Goal: Task Accomplishment & Management: Use online tool/utility

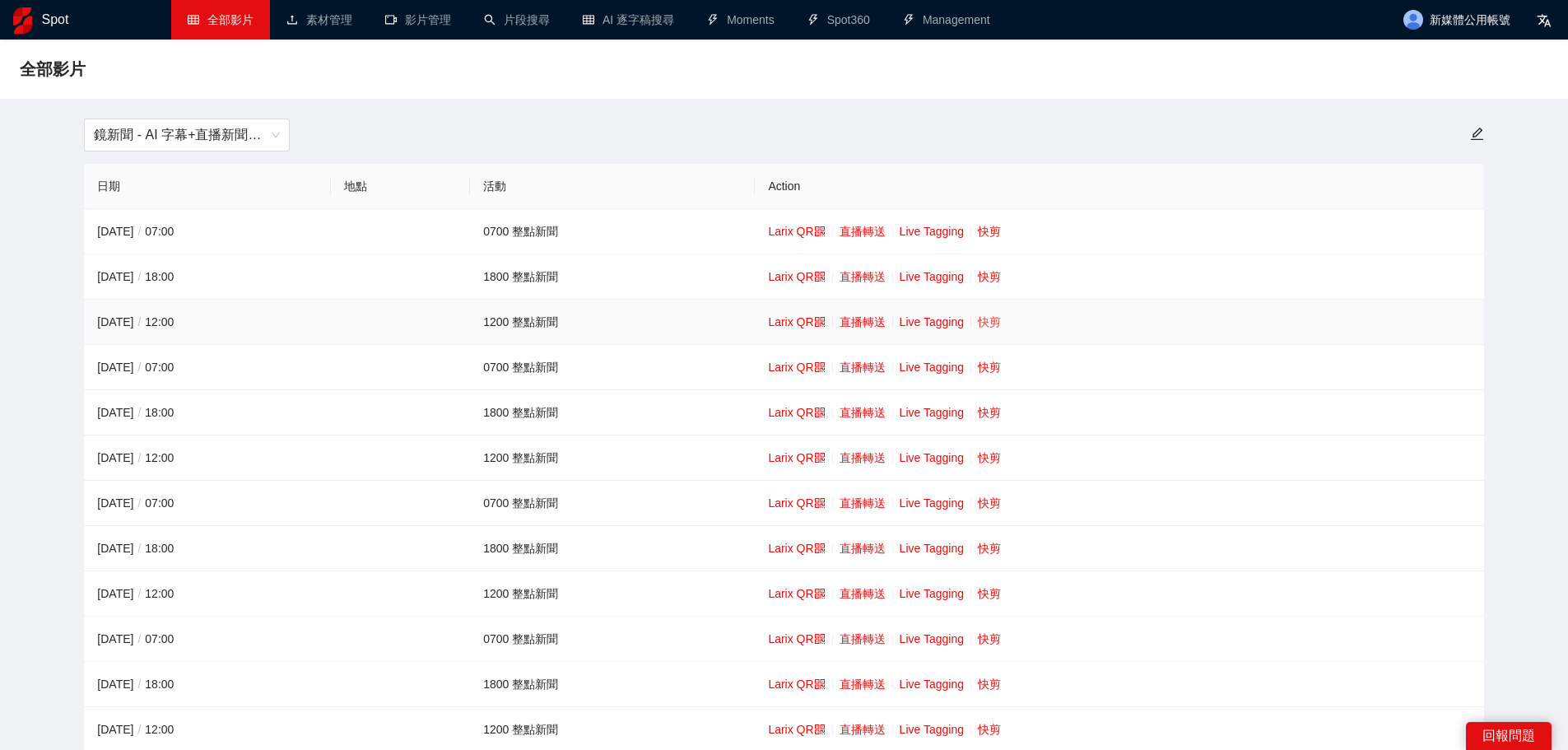
click at [987, 318] on link "快剪" at bounding box center [990, 322] width 23 height 13
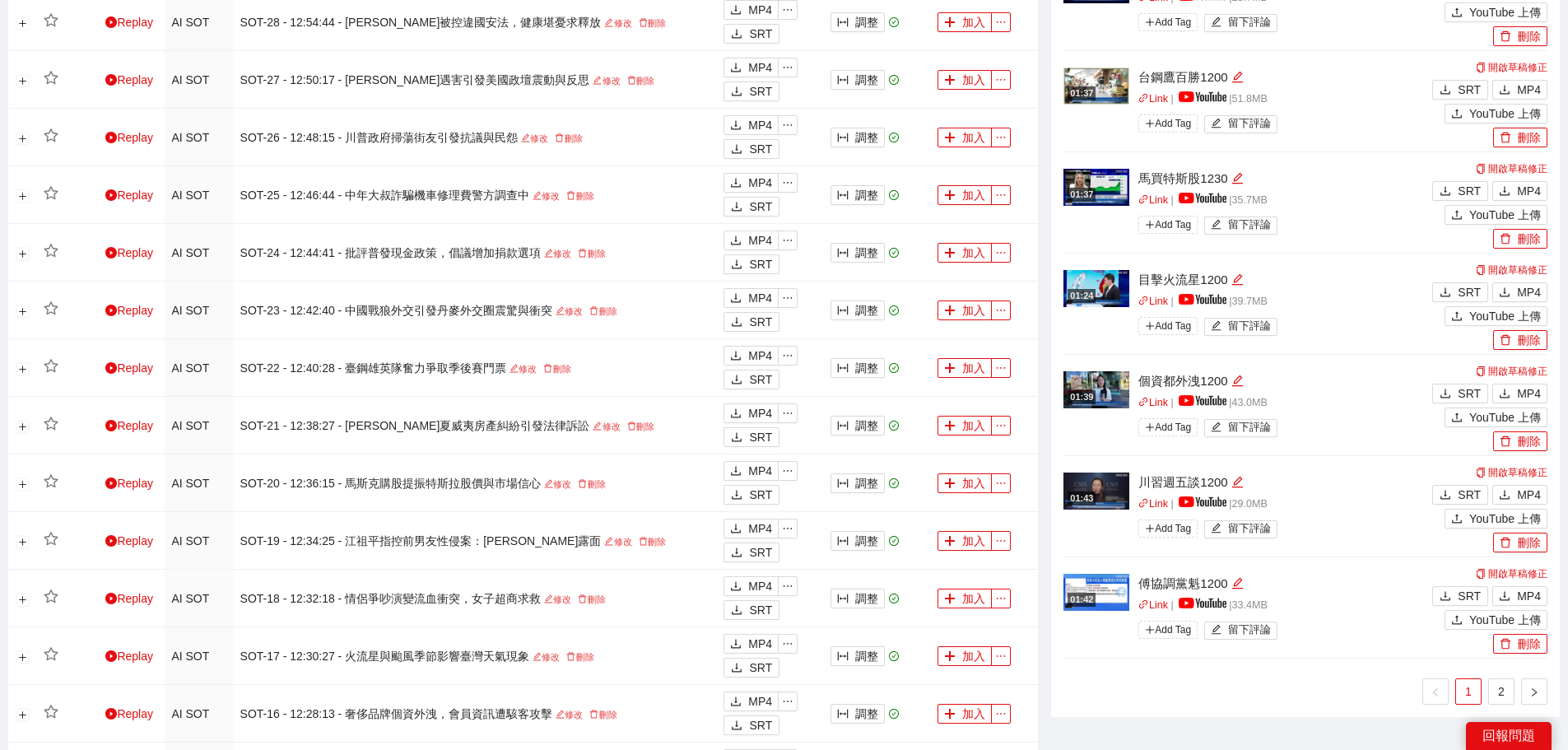
scroll to position [1153, 0]
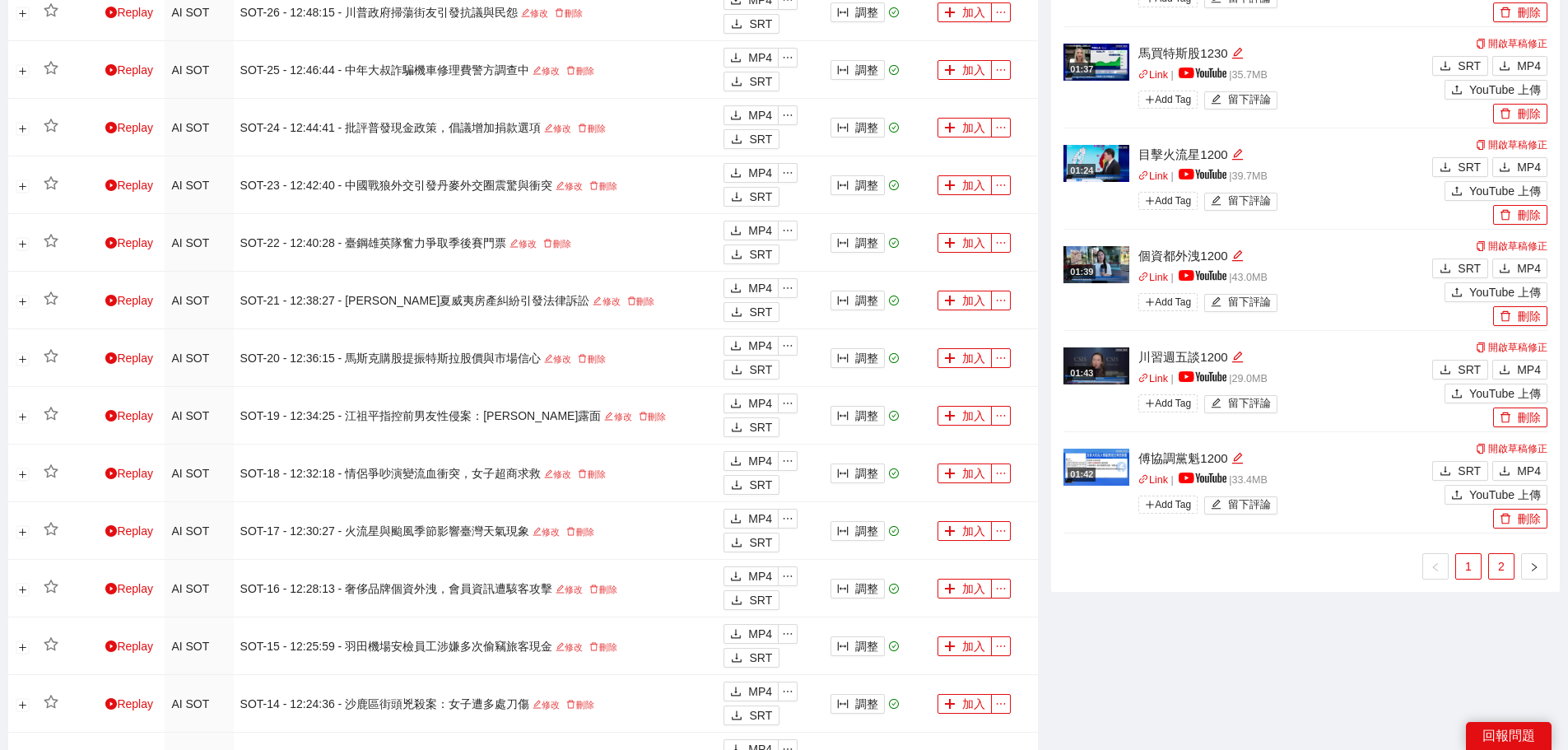
click at [1492, 560] on link "2" at bounding box center [1501, 567] width 25 height 25
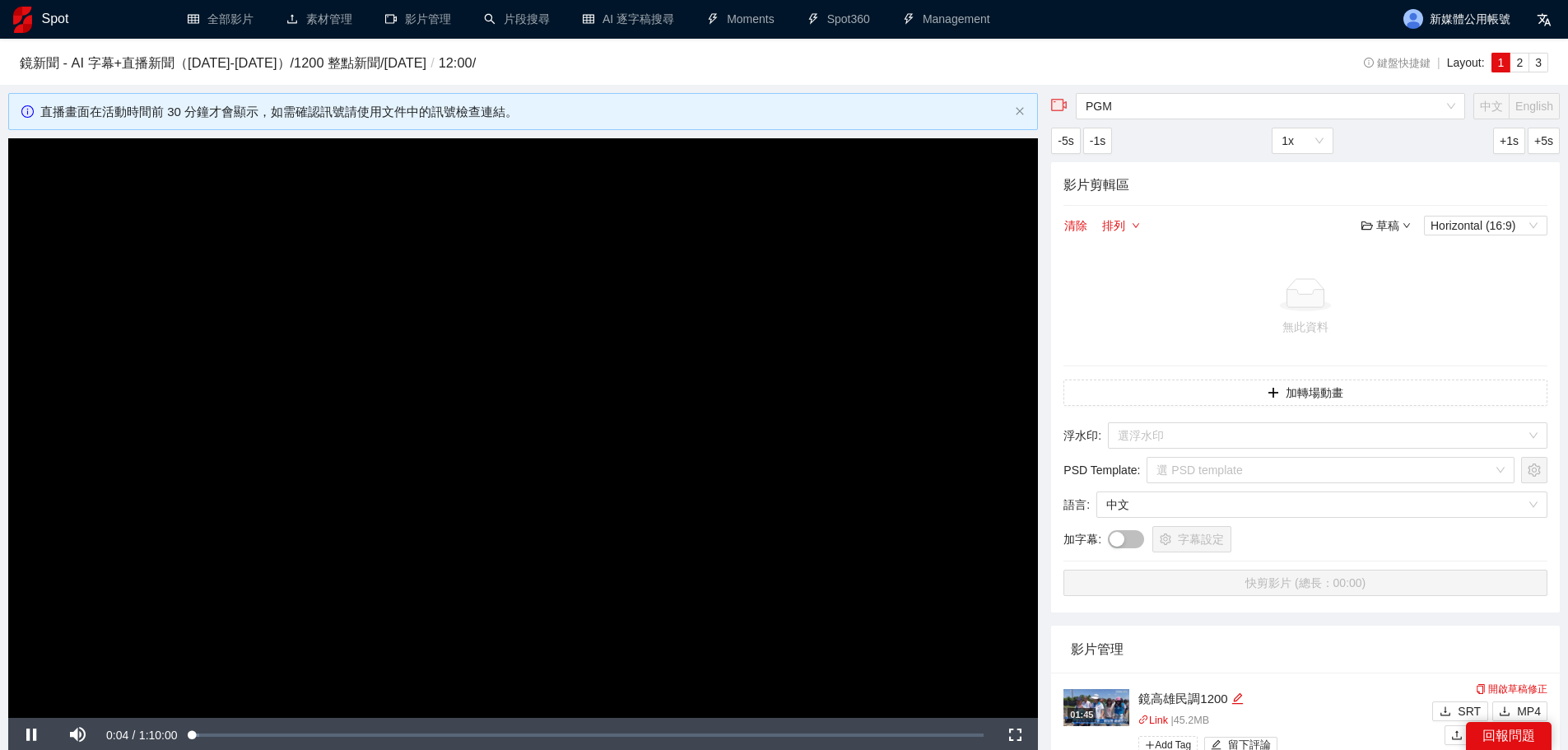
scroll to position [0, 0]
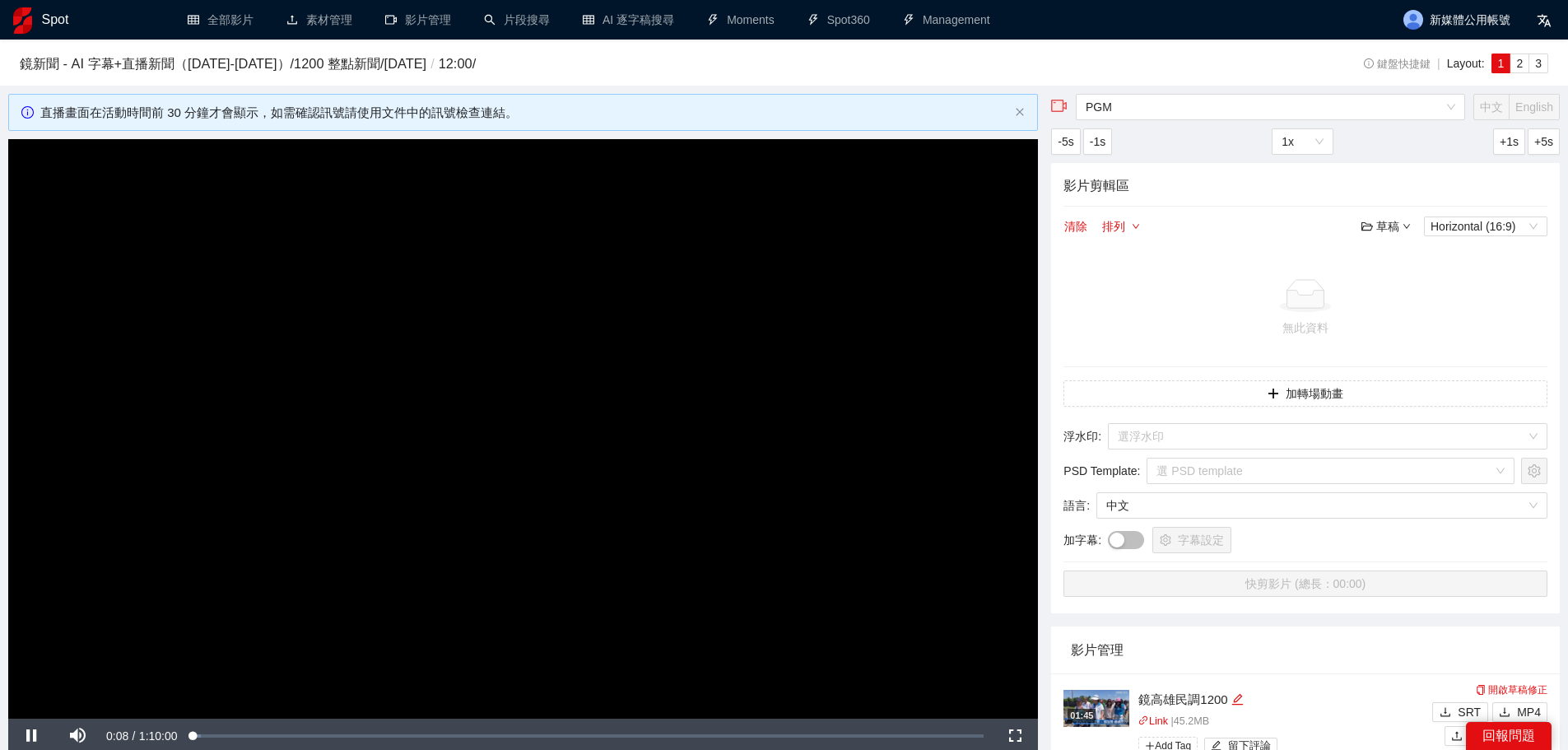
click at [343, 61] on h3 "鏡新聞 - AI 字幕+直播新聞（[DATE]-[DATE]） / 1200 整點新聞 / [DATE] / 12:00 /" at bounding box center [648, 64] width 1257 height 21
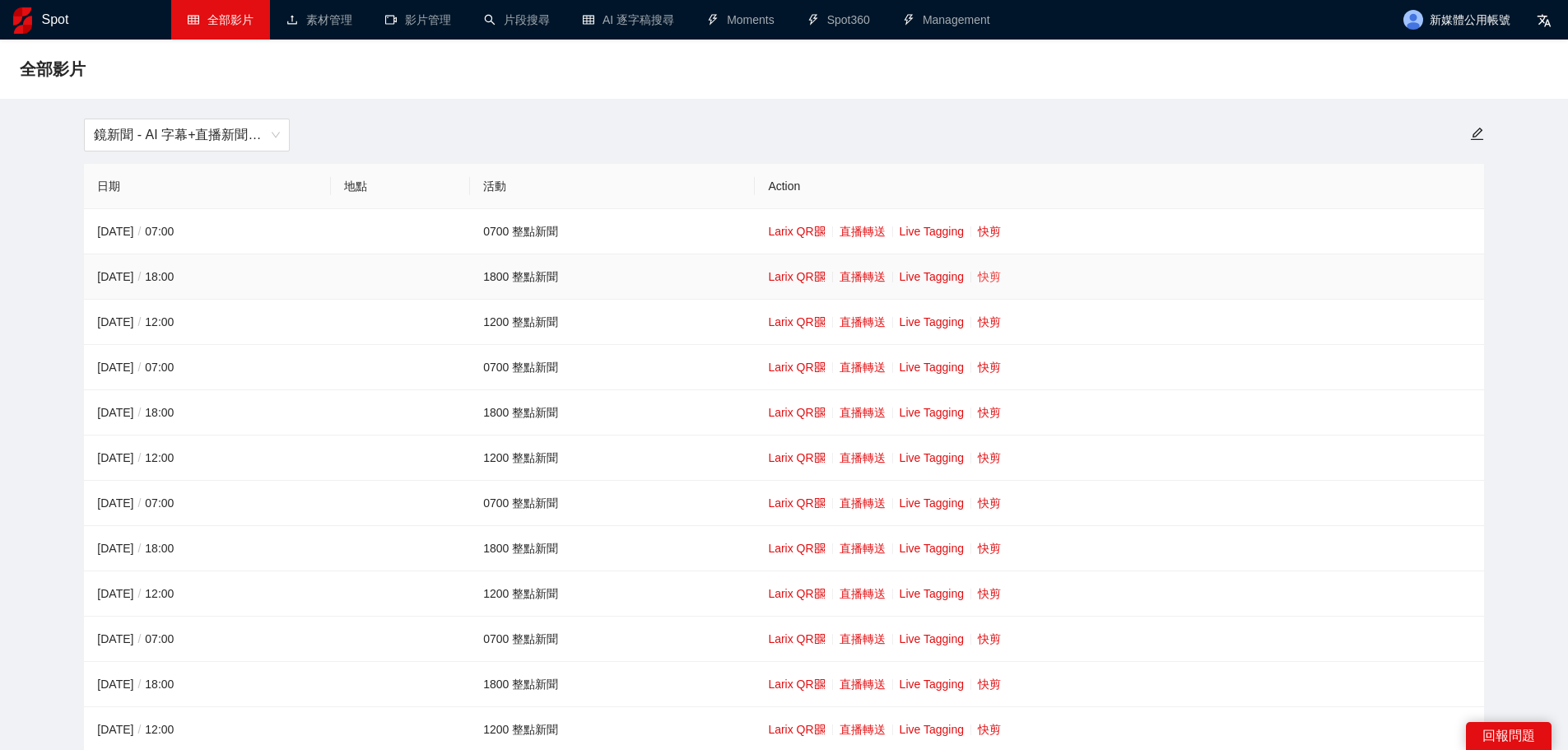
click at [995, 279] on link "快剪" at bounding box center [990, 276] width 23 height 13
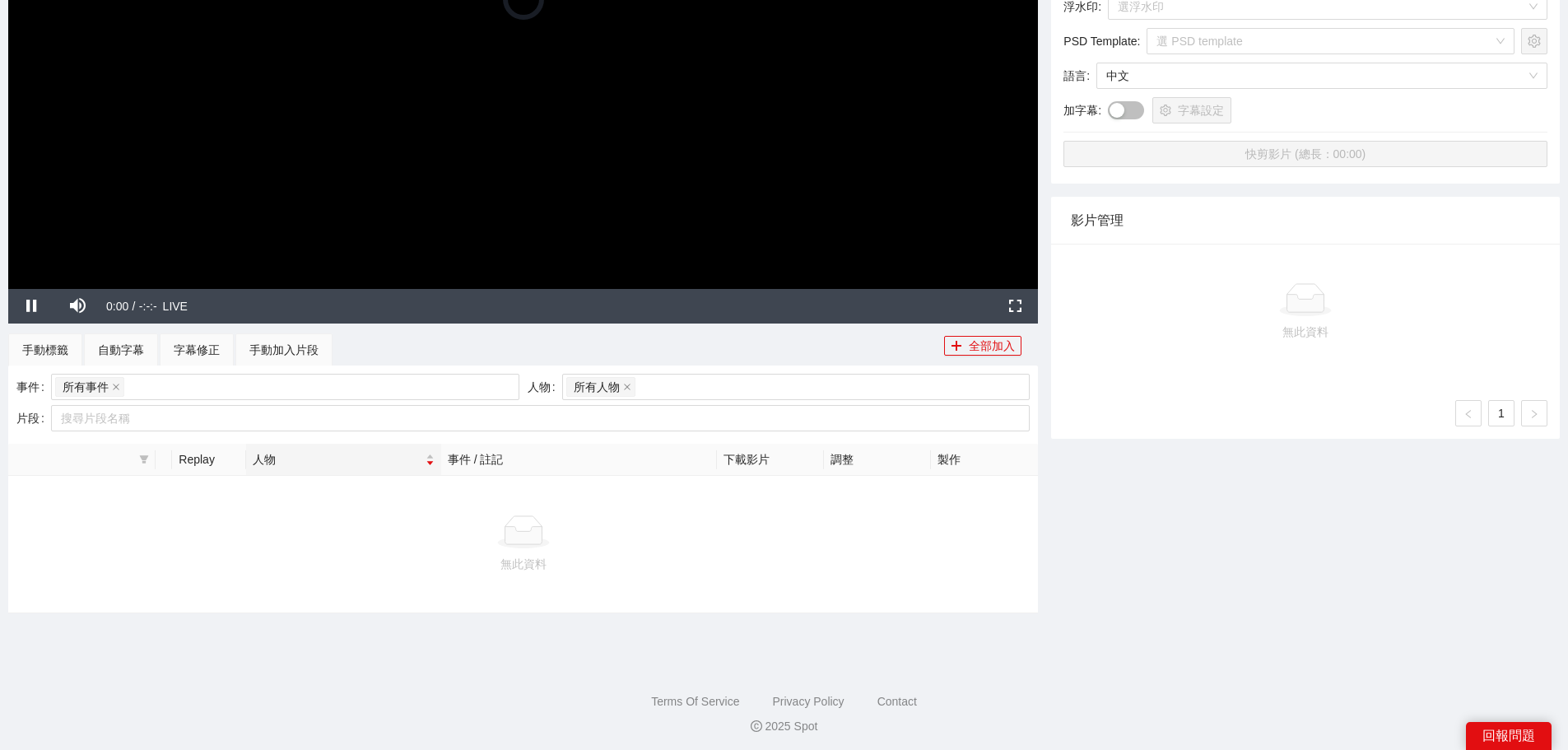
scroll to position [435, 0]
